Goal: Transaction & Acquisition: Purchase product/service

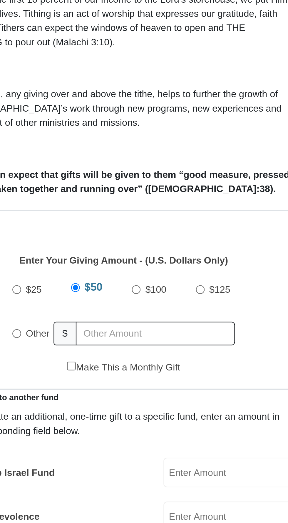
scroll to position [5, 0]
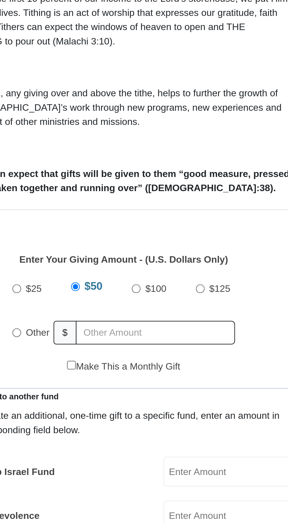
click at [98, 296] on input "$25" at bounding box center [98, 298] width 4 height 4
radio input "true"
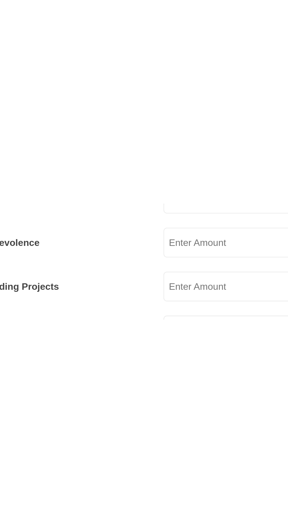
scroll to position [89, 0]
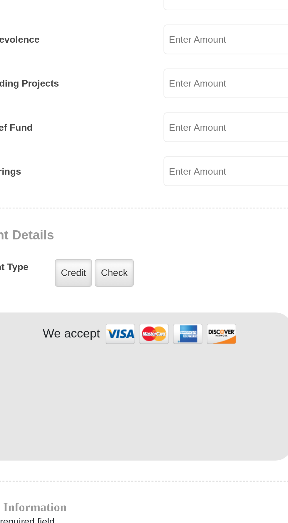
click at [151, 394] on div "Payment Details Payment Type Credit Credit Check Check" at bounding box center [146, 410] width 150 height 32
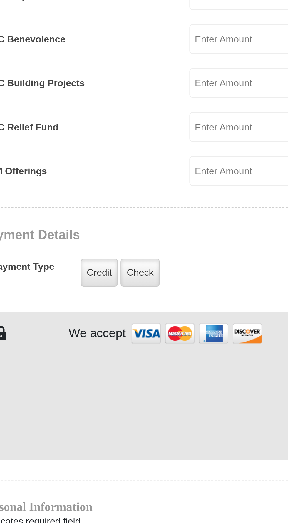
scroll to position [90, 0]
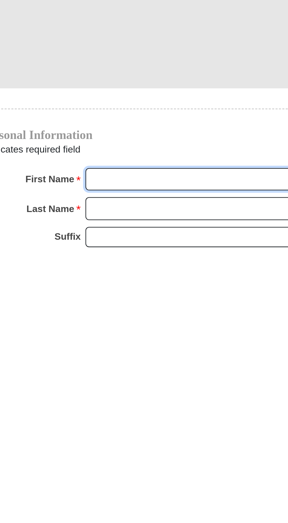
click at [146, 485] on input "First Name *" at bounding box center [167, 490] width 102 height 10
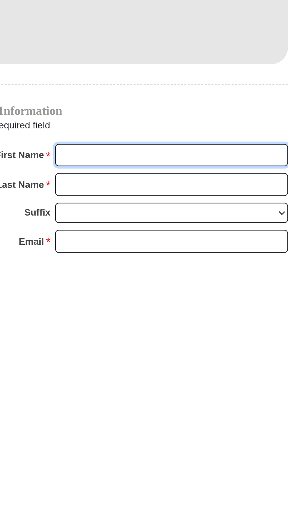
scroll to position [146, 0]
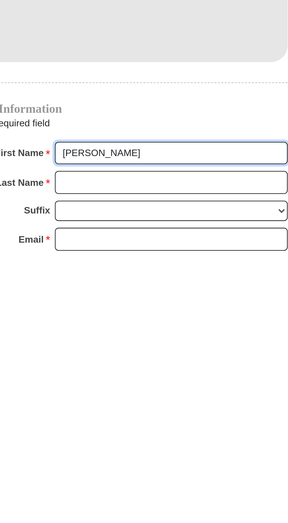
type input "[PERSON_NAME]"
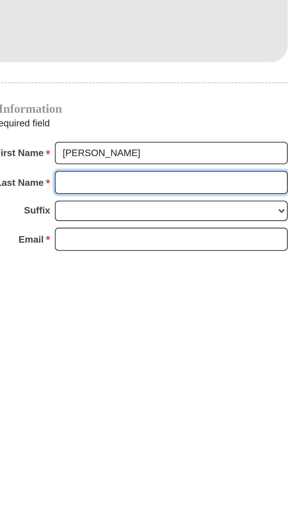
click at [146, 487] on input "Last Name *" at bounding box center [167, 492] width 102 height 10
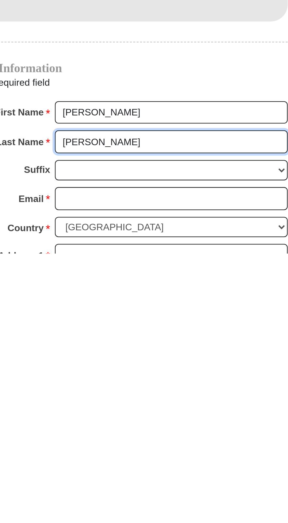
scroll to position [164, 0]
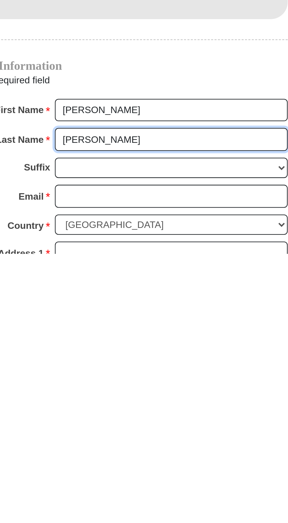
type input "Mackey"
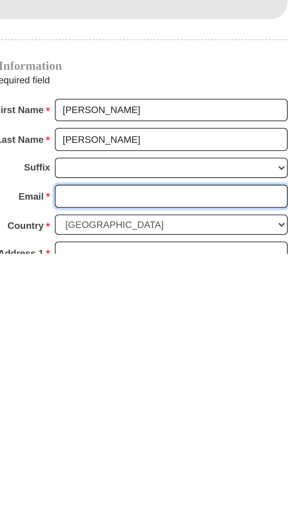
click at [143, 493] on input "Email *" at bounding box center [167, 498] width 102 height 10
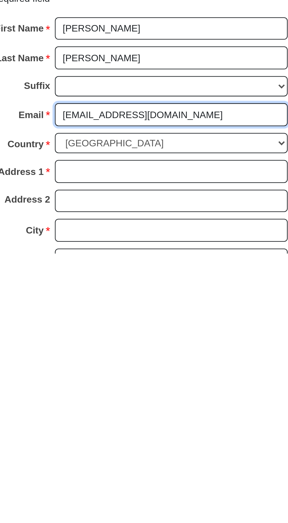
scroll to position [201, 0]
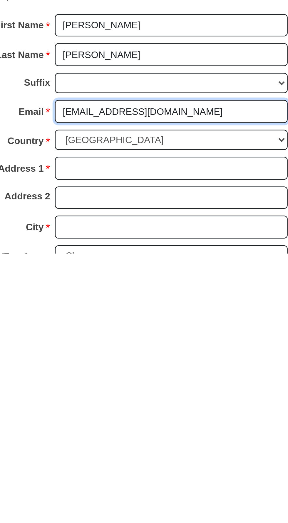
type input "bemackey58@gmail.com"
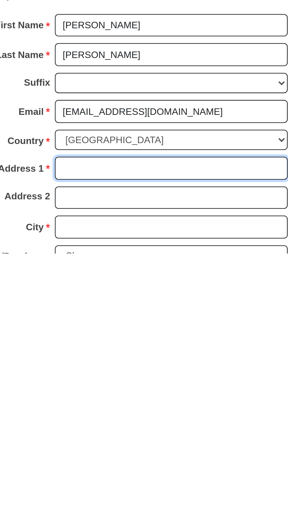
click at [142, 480] on input "Address 1 *" at bounding box center [167, 485] width 102 height 10
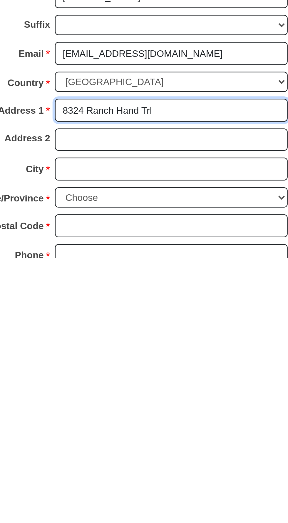
type input "8324 Ranch Hand Trl"
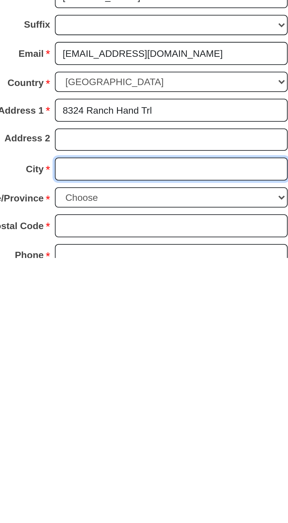
click at [145, 479] on input "City *" at bounding box center [167, 484] width 102 height 10
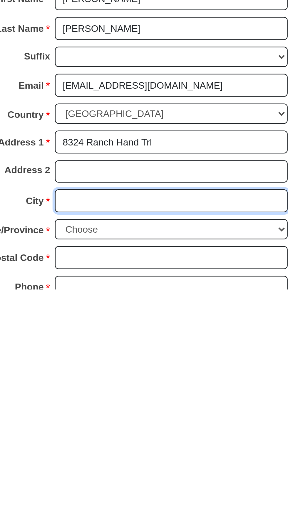
scroll to position [228, 0]
type input "Fort Worth"
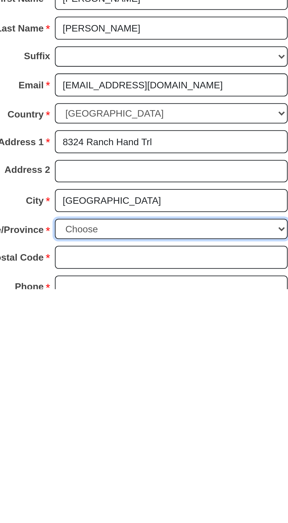
click at [150, 492] on select "Choose Alabama Alaska American Samoa Arizona Arkansas Armed Forces Americas Arm…" at bounding box center [167, 496] width 102 height 9
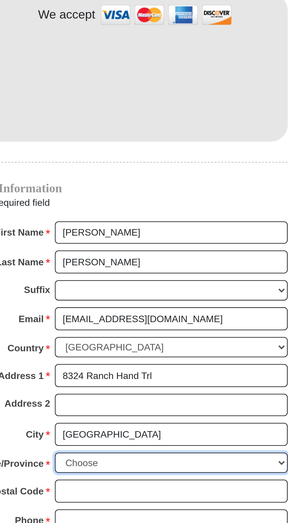
select select "TX"
click at [116, 492] on select "Choose Alabama Alaska American Samoa Arizona Arkansas Armed Forces Americas Arm…" at bounding box center [167, 496] width 102 height 9
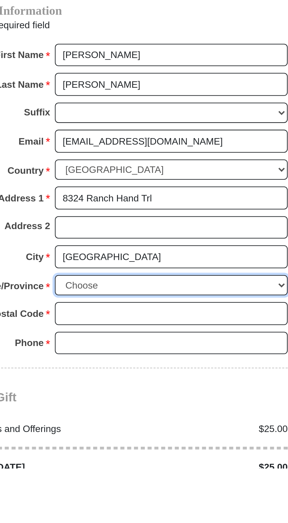
scroll to position [282, 0]
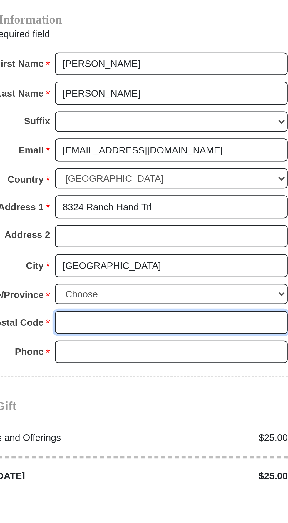
click at [145, 450] on input "ZIP/Postal Code *" at bounding box center [167, 455] width 102 height 10
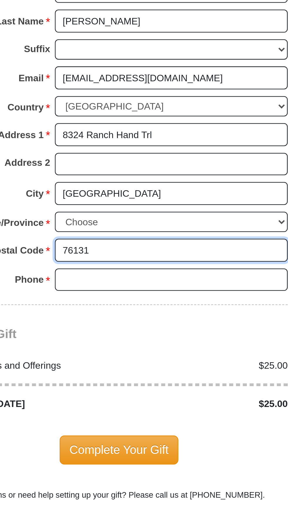
scroll to position [324, 0]
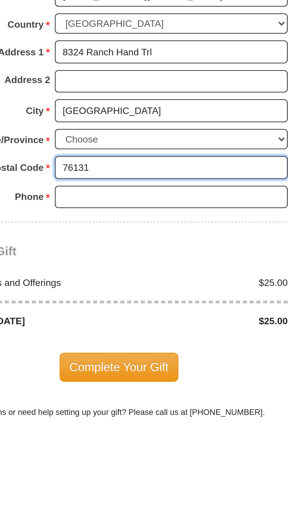
type input "76131"
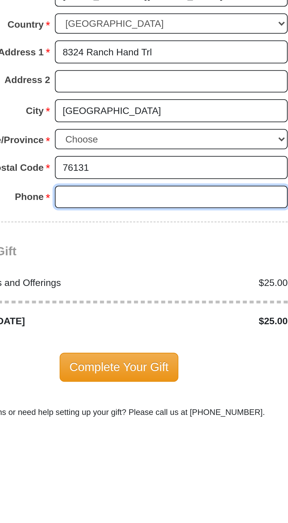
click at [149, 421] on input "Phone * *" at bounding box center [167, 426] width 102 height 10
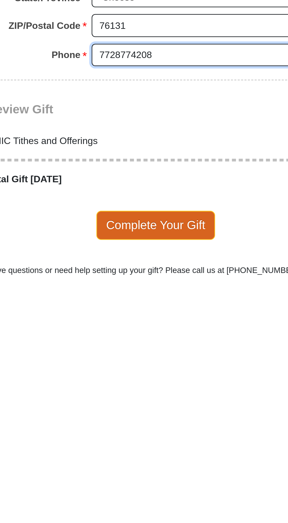
type input "7728774208"
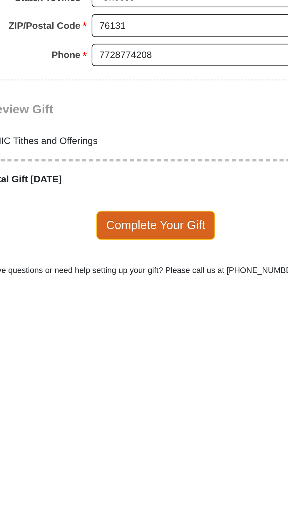
click at [154, 493] on span "Complete Your Gift" at bounding box center [144, 499] width 52 height 12
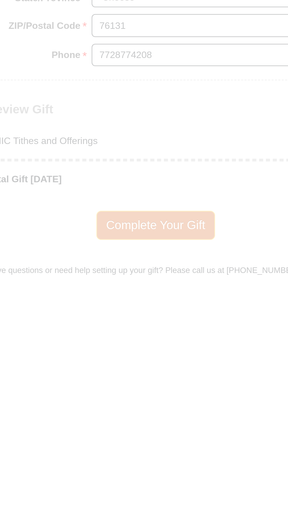
scroll to position [325, 0]
